Goal: Task Accomplishment & Management: Use online tool/utility

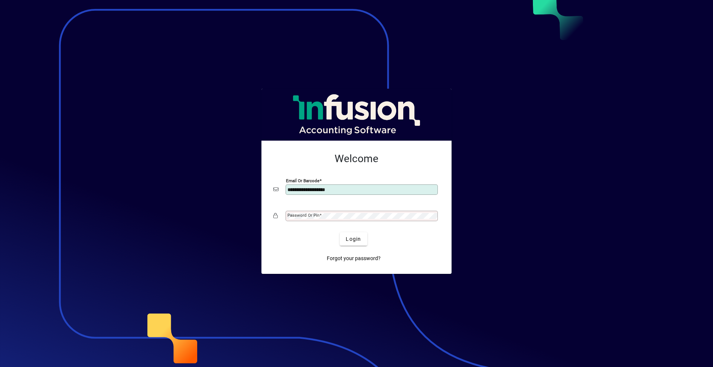
type input "**********"
click at [290, 217] on mat-label "Password or Pin" at bounding box center [304, 215] width 32 height 5
click at [340, 233] on button "Login" at bounding box center [353, 239] width 27 height 13
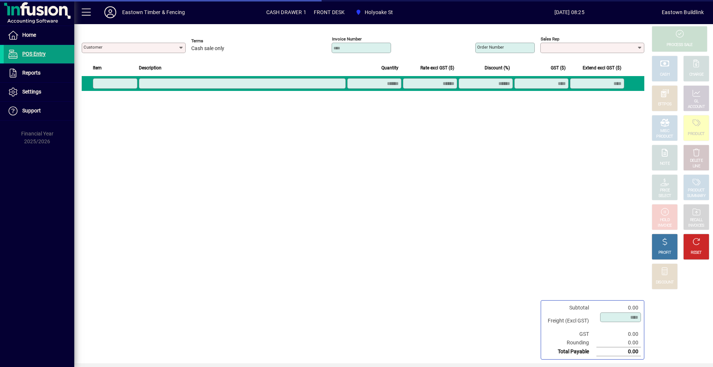
type input "**********"
